Goal: Information Seeking & Learning: Learn about a topic

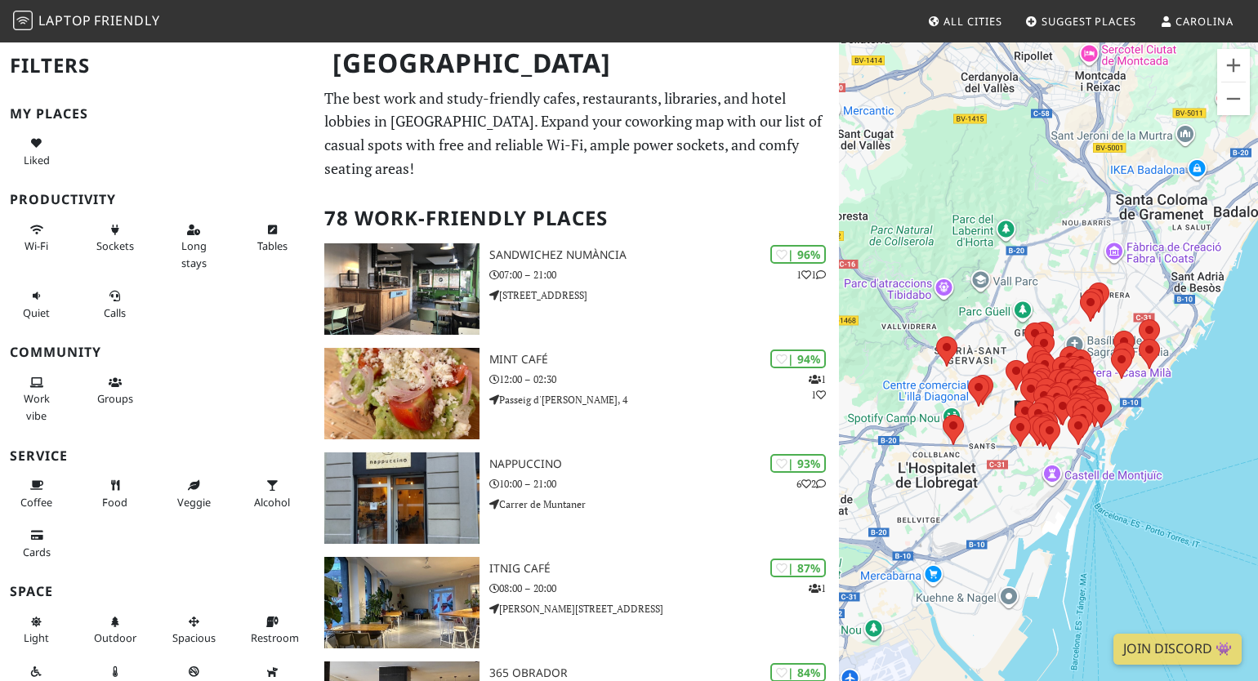
click at [982, 31] on link "All Cities" at bounding box center [964, 21] width 87 height 29
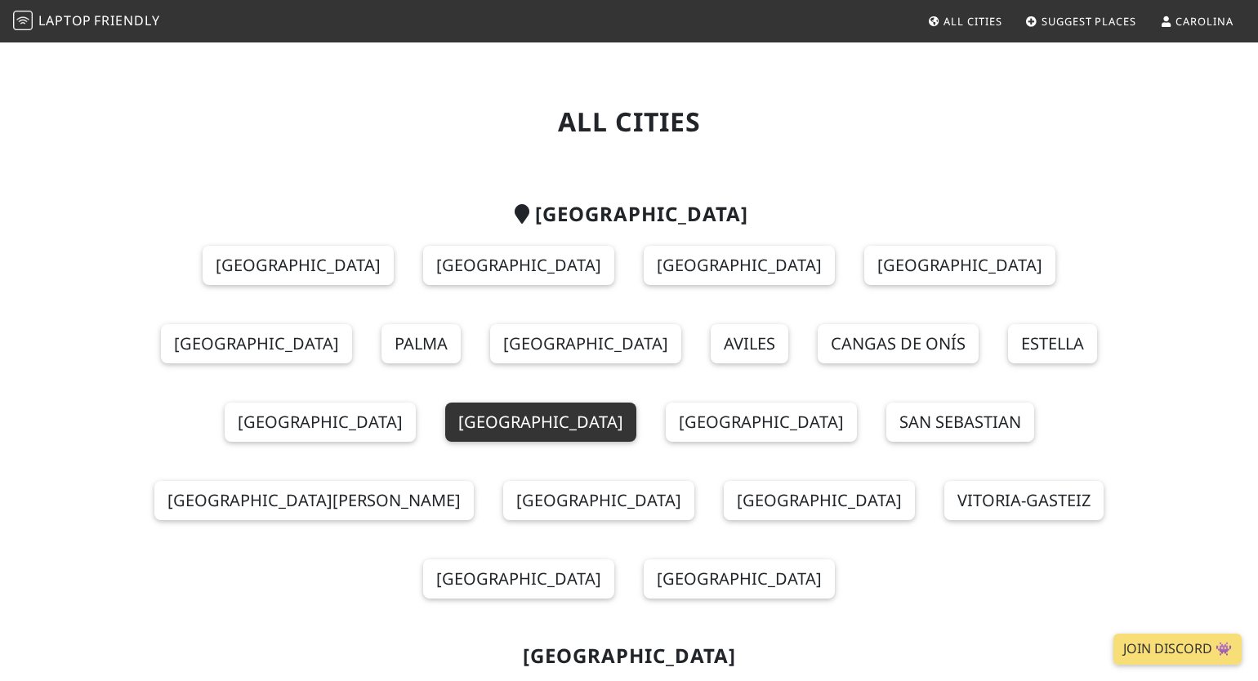
click at [636, 403] on link "Alicante" at bounding box center [540, 422] width 191 height 39
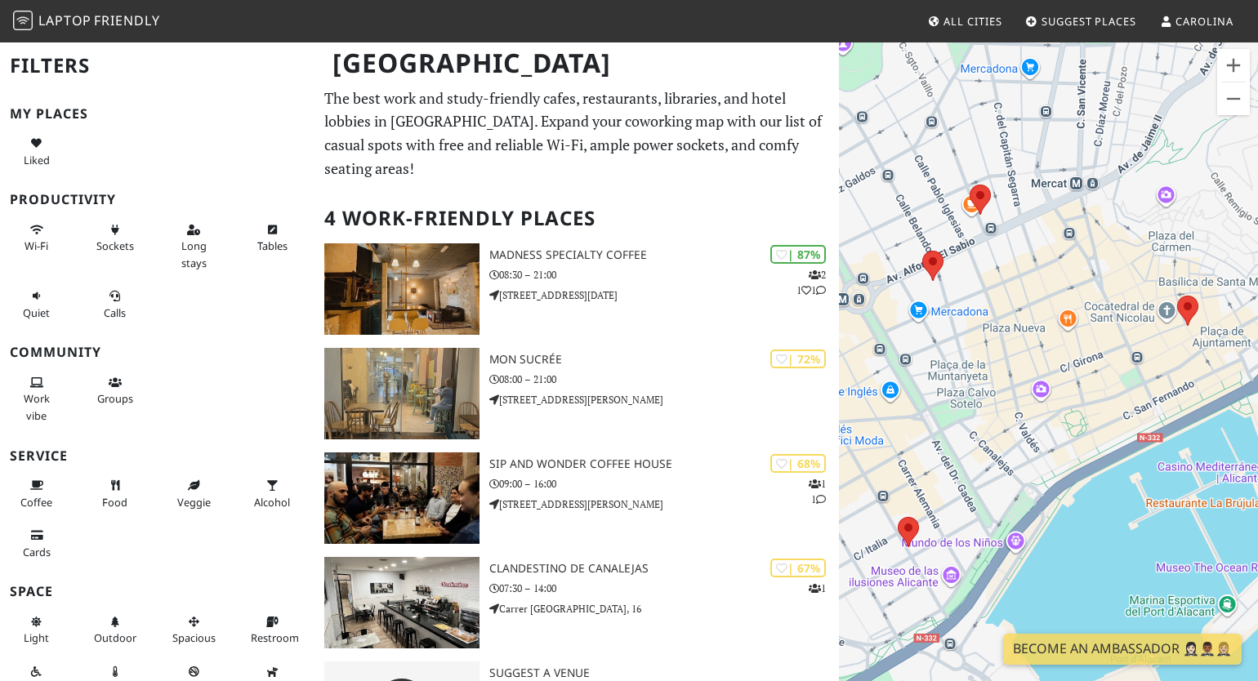
scroll to position [61, 0]
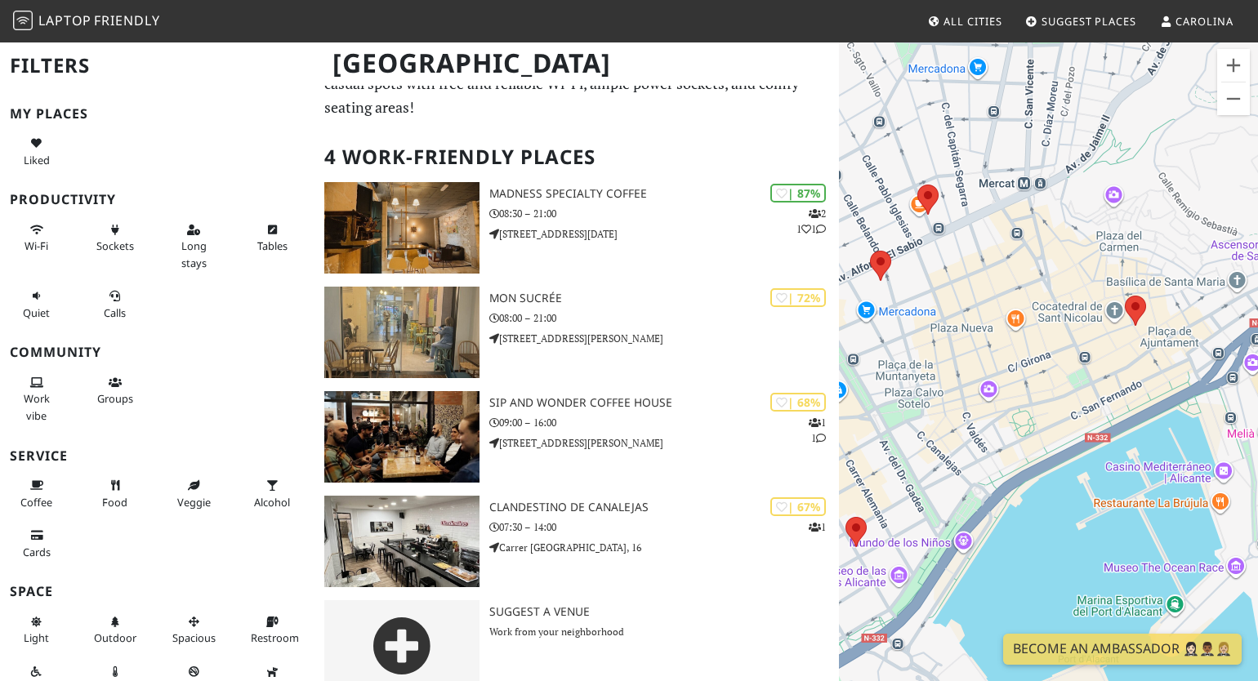
click at [82, 26] on span "Laptop" at bounding box center [64, 20] width 53 height 18
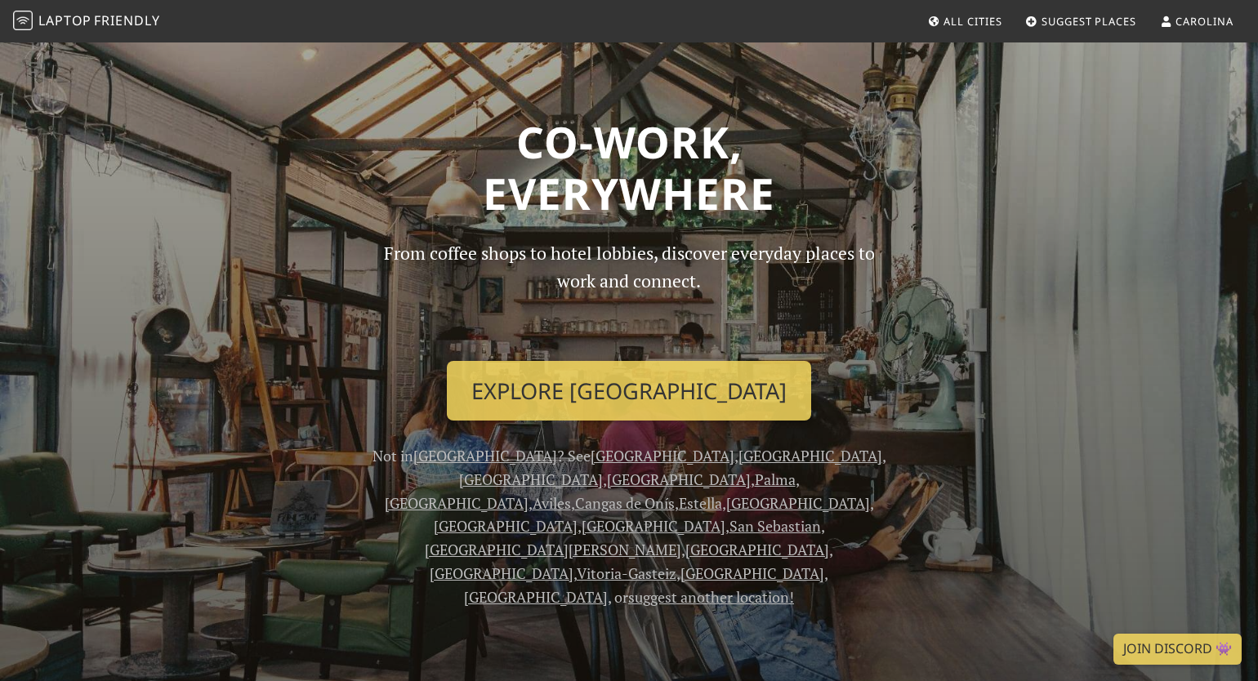
click at [983, 20] on span "All Cities" at bounding box center [972, 21] width 58 height 15
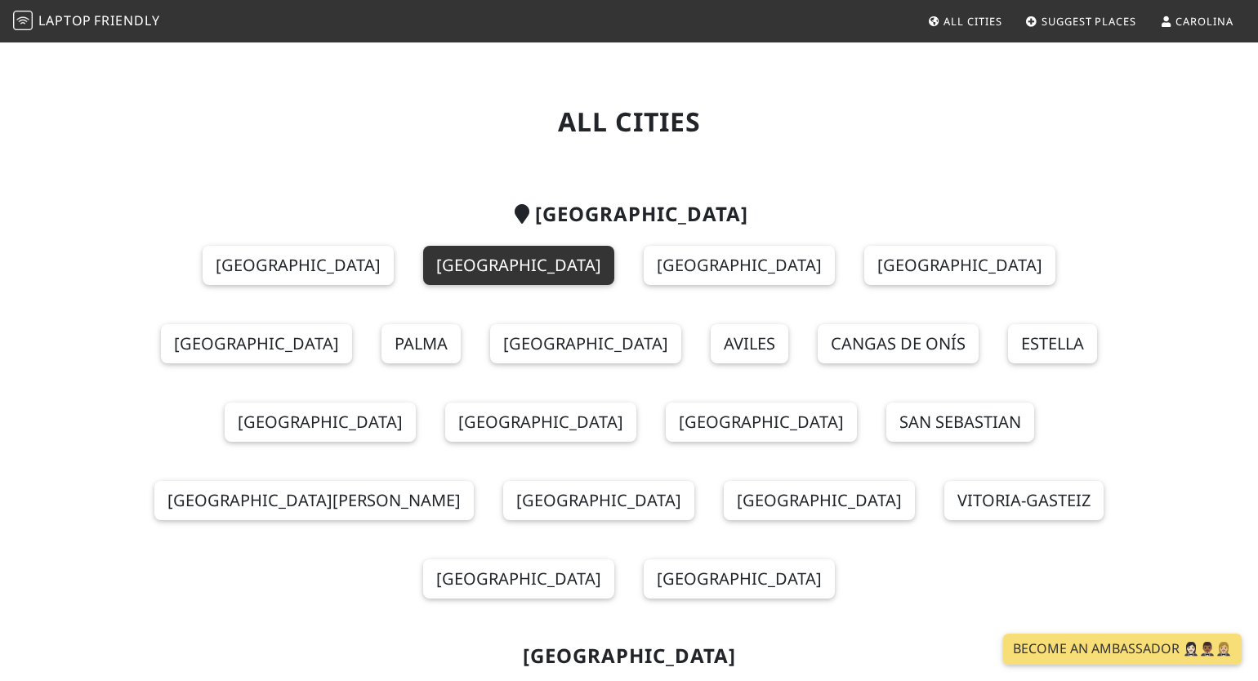
click at [423, 275] on link "[GEOGRAPHIC_DATA]" at bounding box center [518, 265] width 191 height 39
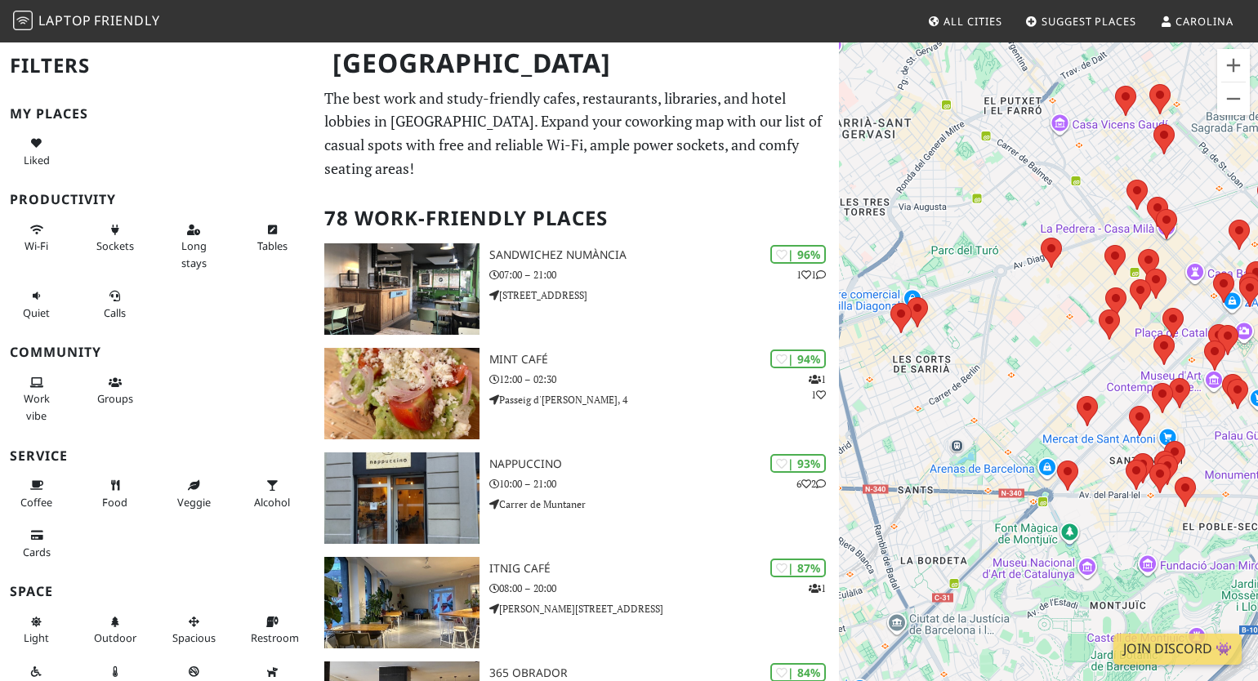
drag, startPoint x: 1085, startPoint y: 475, endPoint x: 934, endPoint y: 274, distance: 251.4
click at [934, 274] on div at bounding box center [1048, 381] width 419 height 681
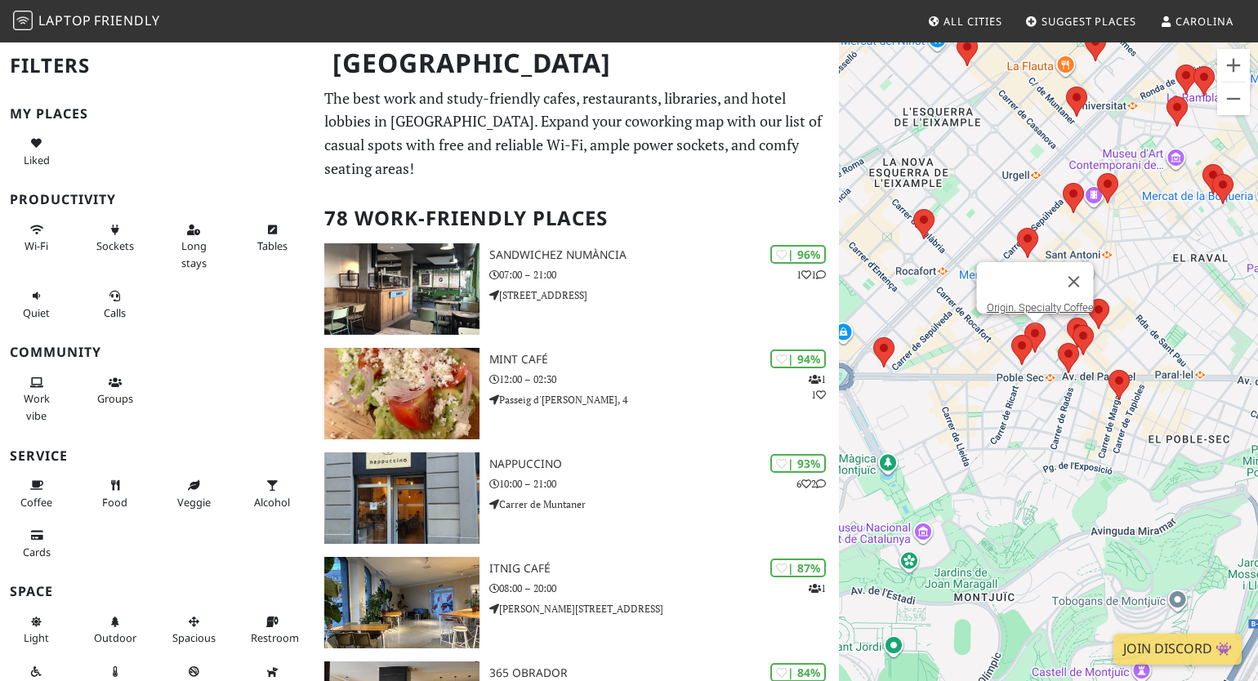
click at [1024, 323] on area at bounding box center [1024, 323] width 0 height 0
click at [1041, 301] on link "Origin. Specialty Coffee" at bounding box center [1040, 307] width 107 height 12
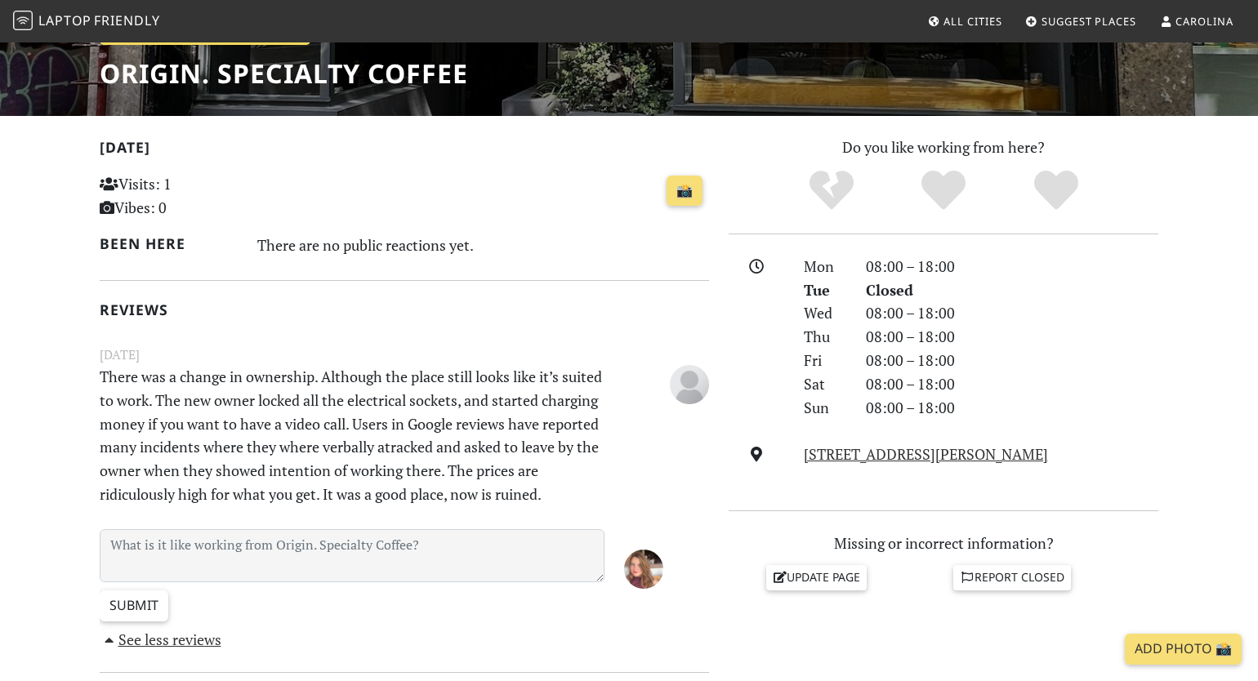
scroll to position [266, 0]
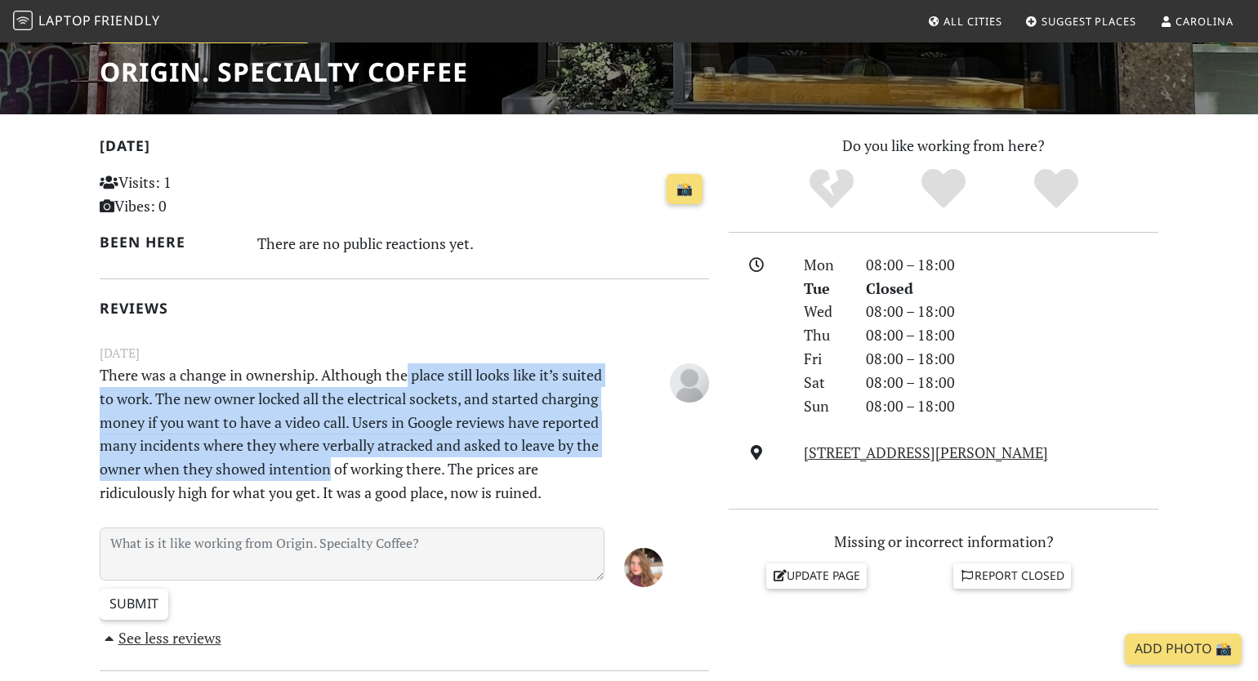
drag, startPoint x: 410, startPoint y: 375, endPoint x: 426, endPoint y: 475, distance: 101.8
click at [426, 469] on p "There was a change in ownership. Although the place still looks like it’s suite…" at bounding box center [352, 433] width 524 height 141
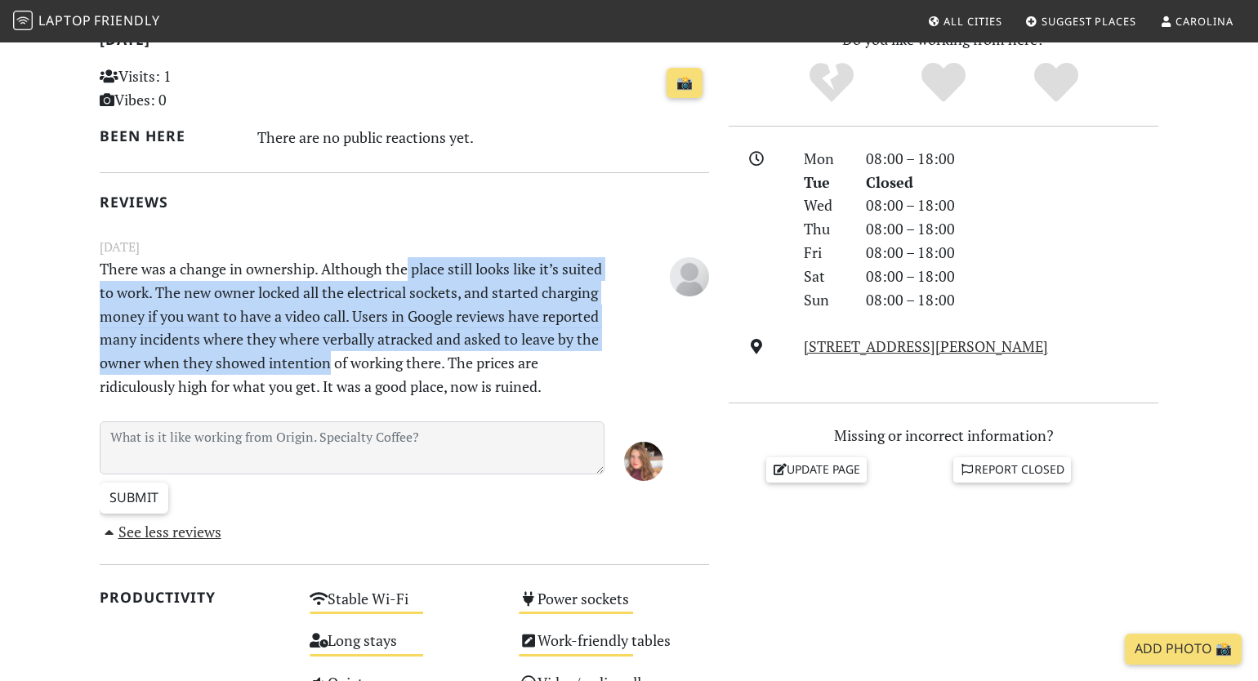
scroll to position [387, 0]
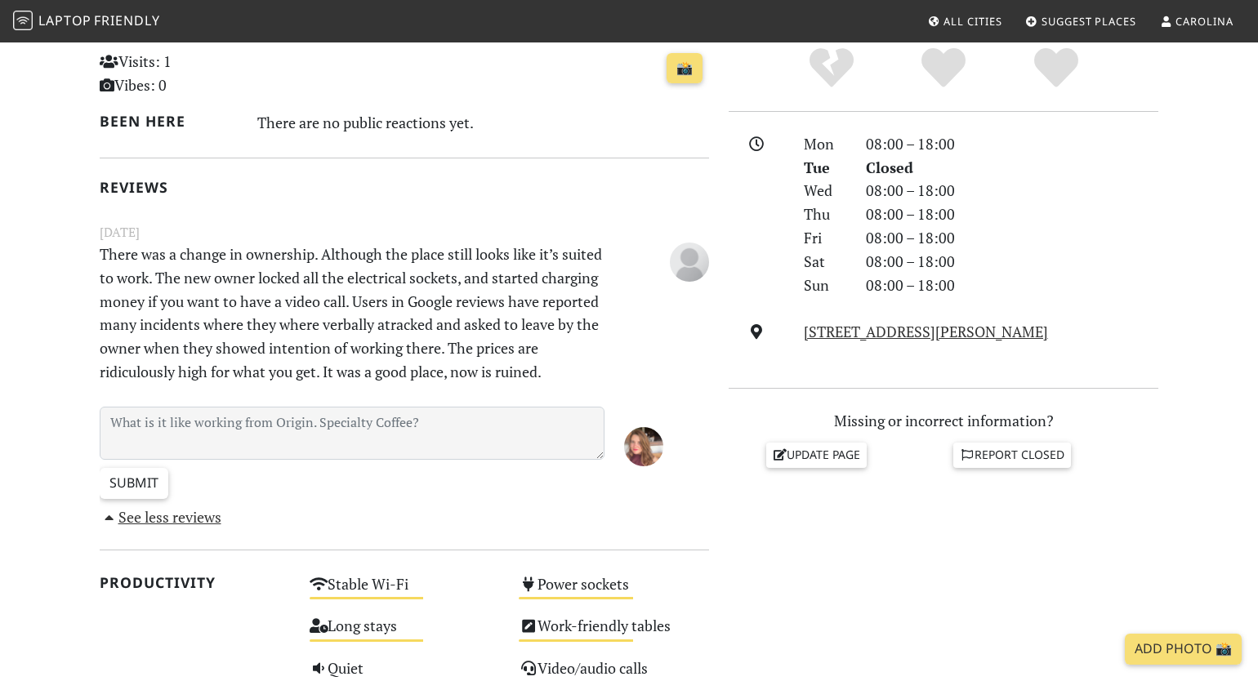
click at [478, 352] on p "There was a change in ownership. Although the place still looks like it’s suite…" at bounding box center [352, 313] width 524 height 141
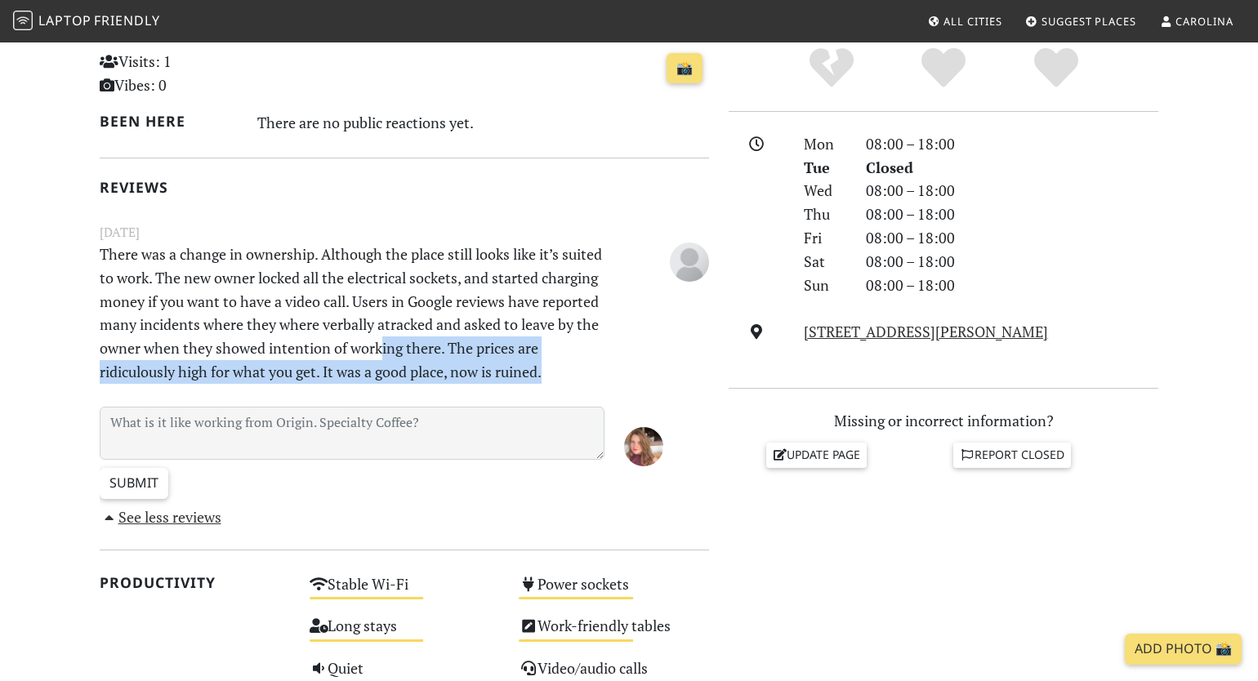
drag, startPoint x: 478, startPoint y: 352, endPoint x: 473, endPoint y: 385, distance: 33.8
click at [473, 384] on p "There was a change in ownership. Although the place still looks like it’s suite…" at bounding box center [352, 313] width 524 height 141
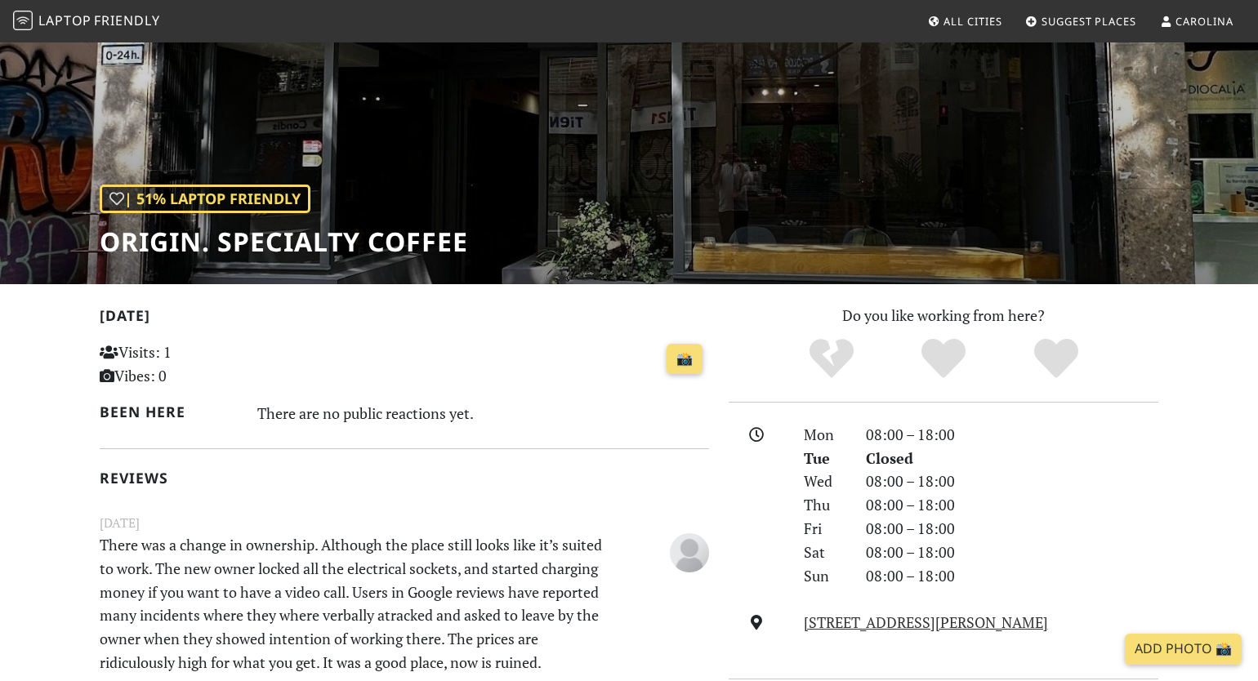
scroll to position [0, 0]
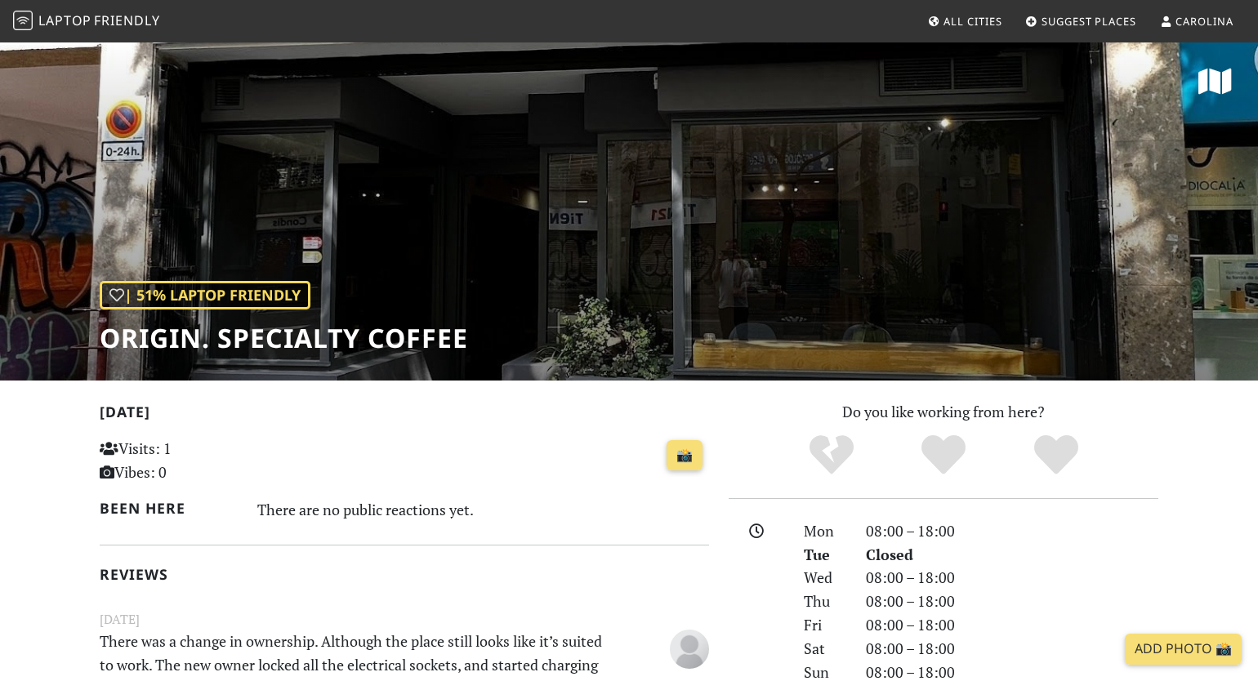
click at [1090, 19] on span "Suggest Places" at bounding box center [1088, 21] width 95 height 15
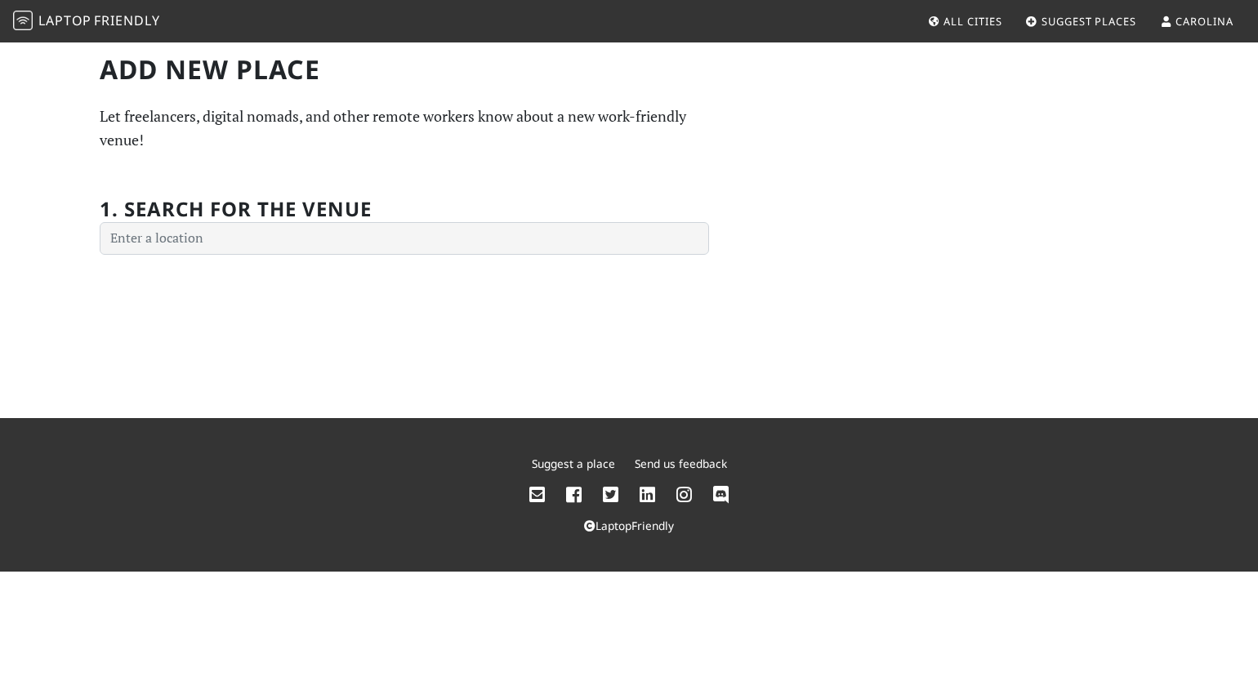
click at [1198, 20] on span "Carolina" at bounding box center [1203, 21] width 57 height 15
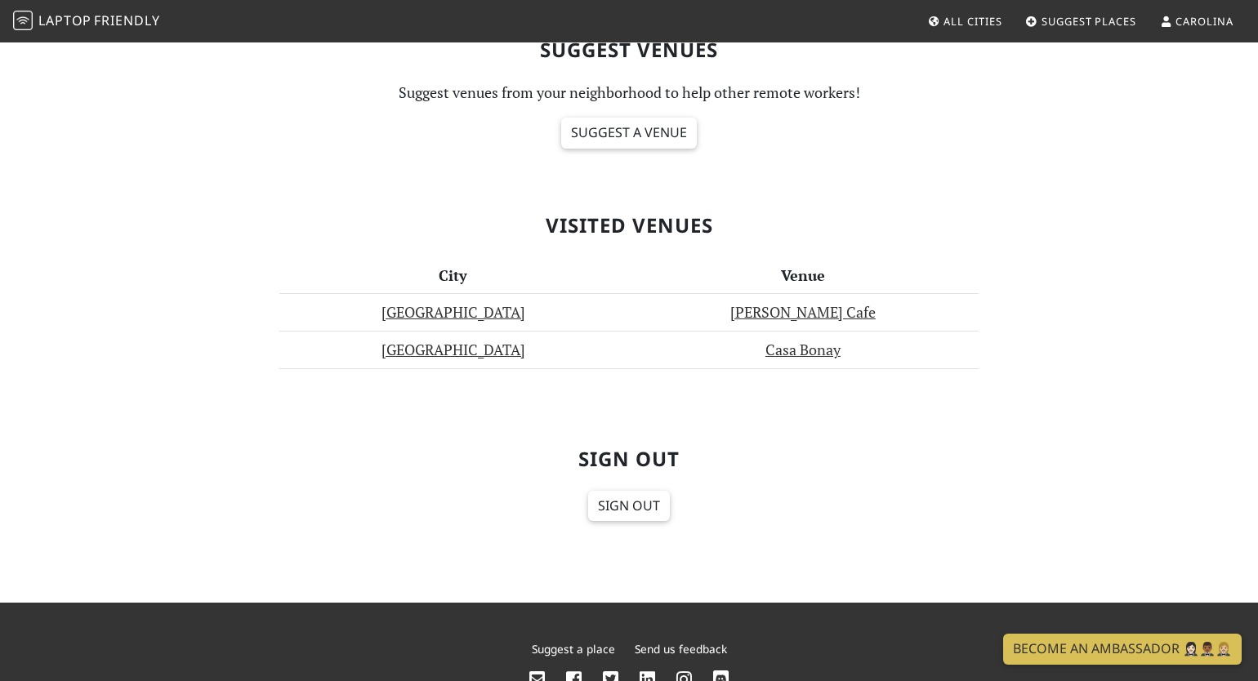
scroll to position [800, 0]
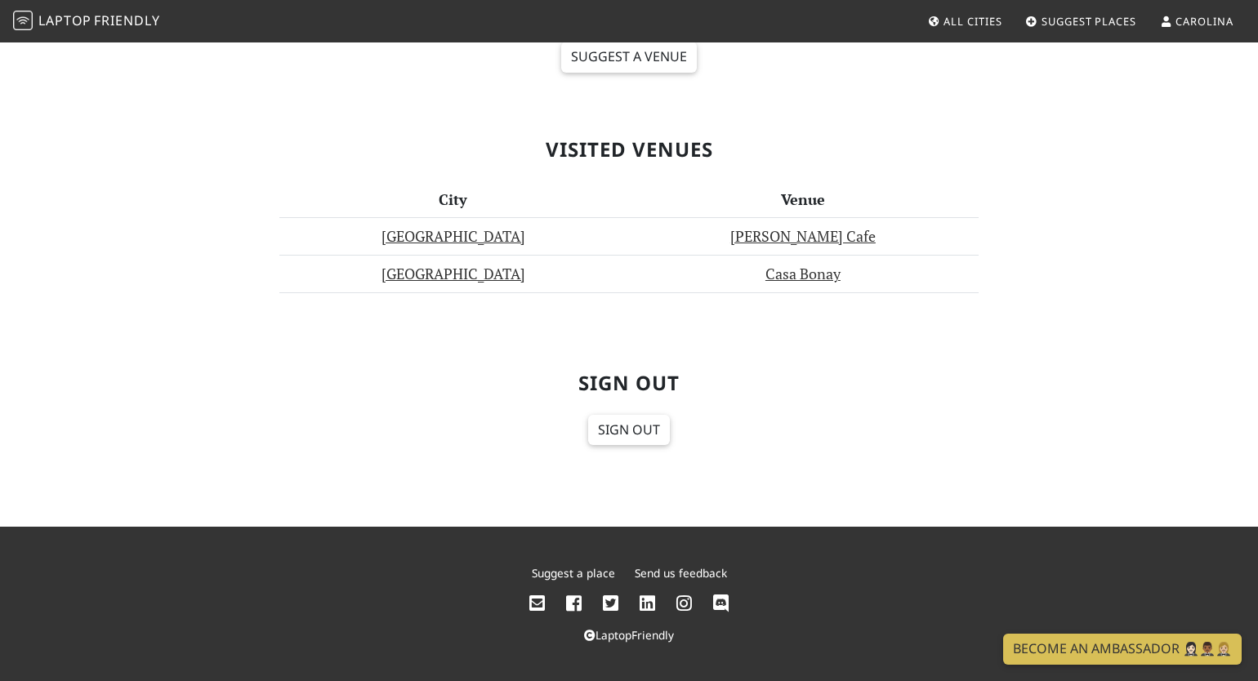
click at [76, 20] on span "Laptop" at bounding box center [64, 20] width 53 height 18
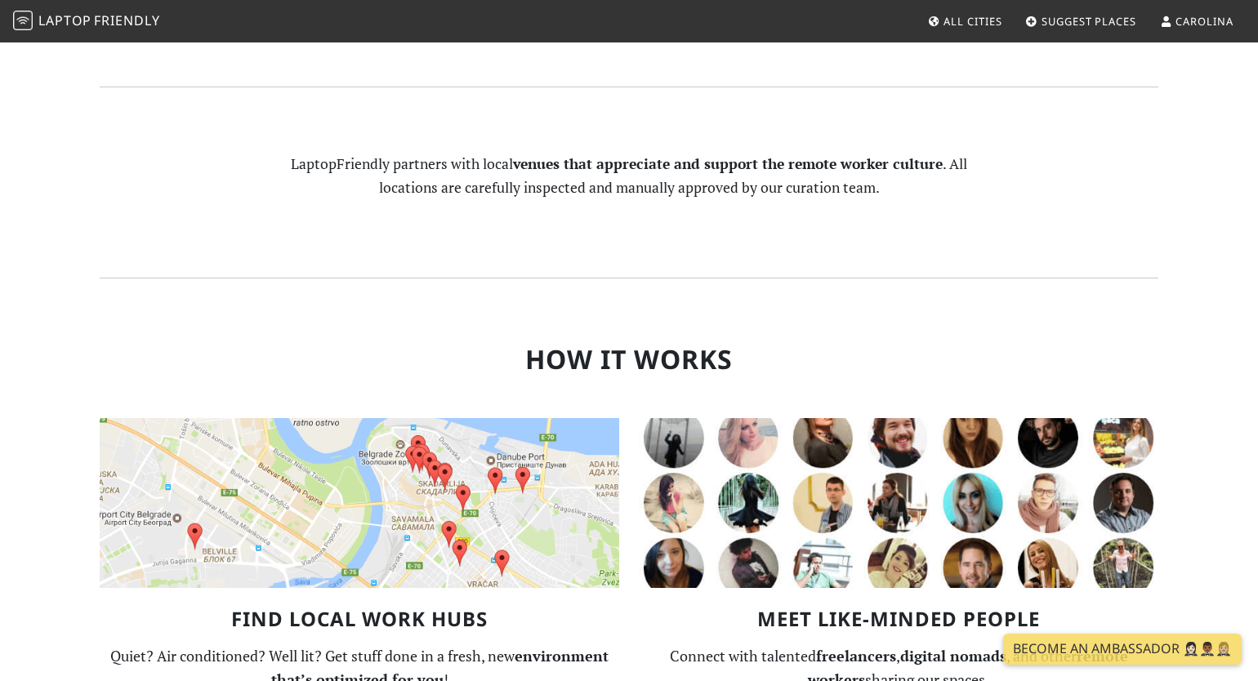
scroll to position [875, 0]
